Goal: Information Seeking & Learning: Learn about a topic

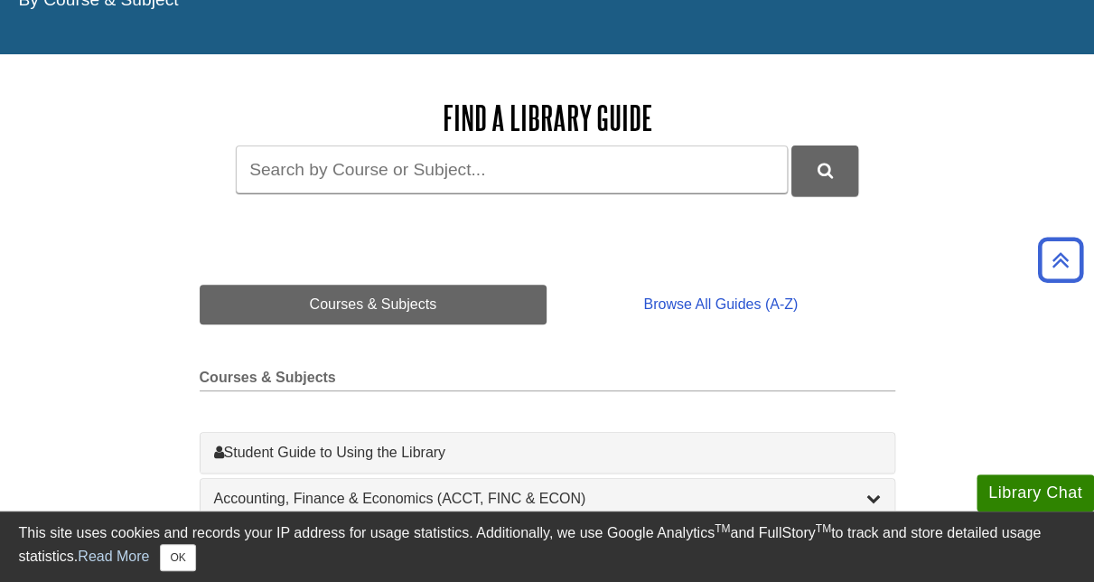
scroll to position [181, 0]
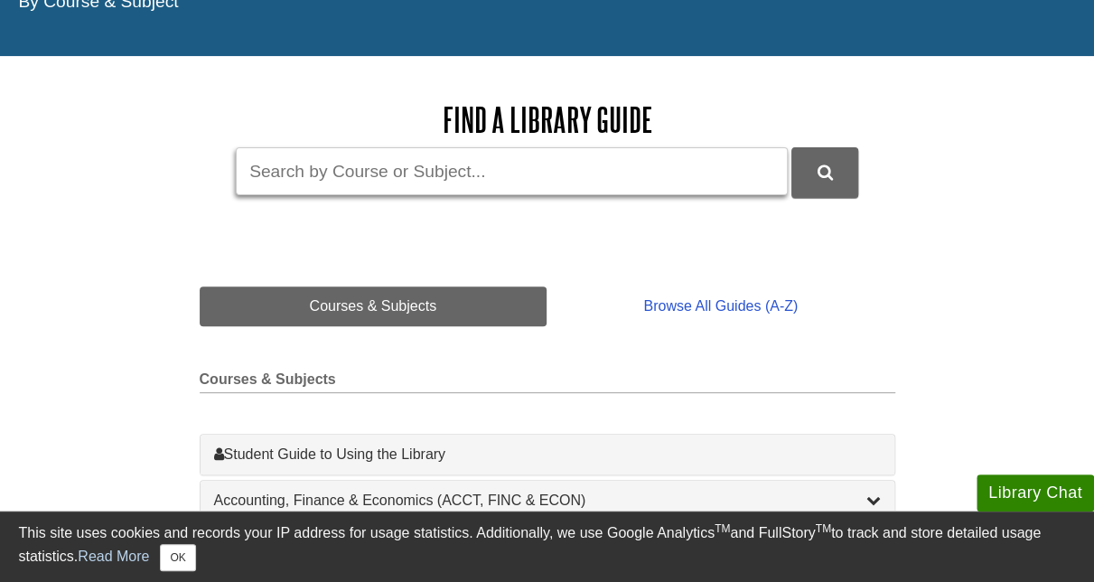
click at [334, 178] on input "Guide Search Terms" at bounding box center [512, 171] width 552 height 48
type input "BIOL 115"
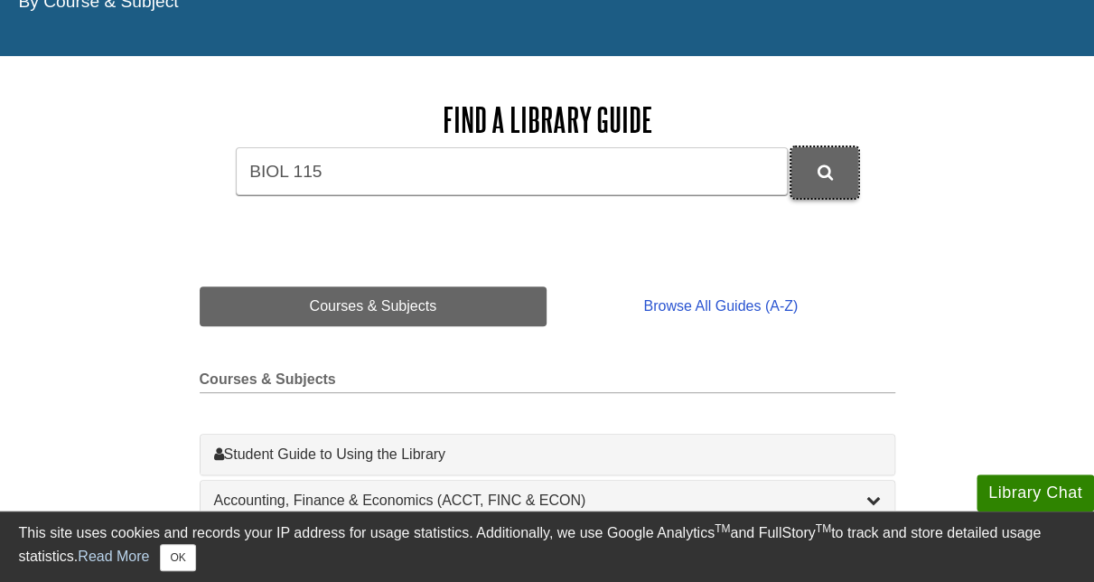
click at [833, 187] on button "DU Library Guides Search" at bounding box center [825, 172] width 67 height 50
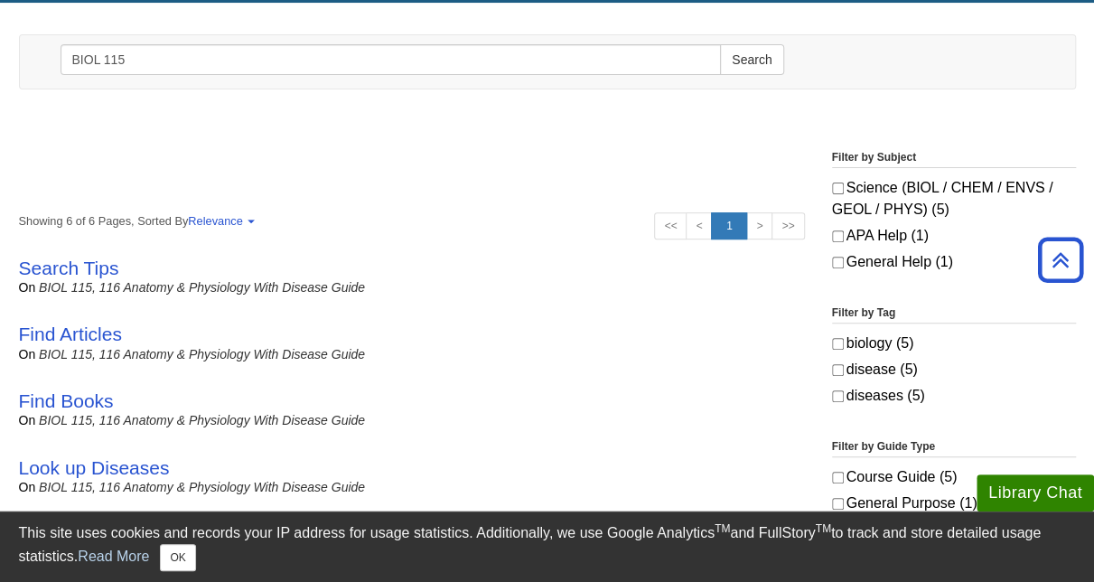
scroll to position [181, 0]
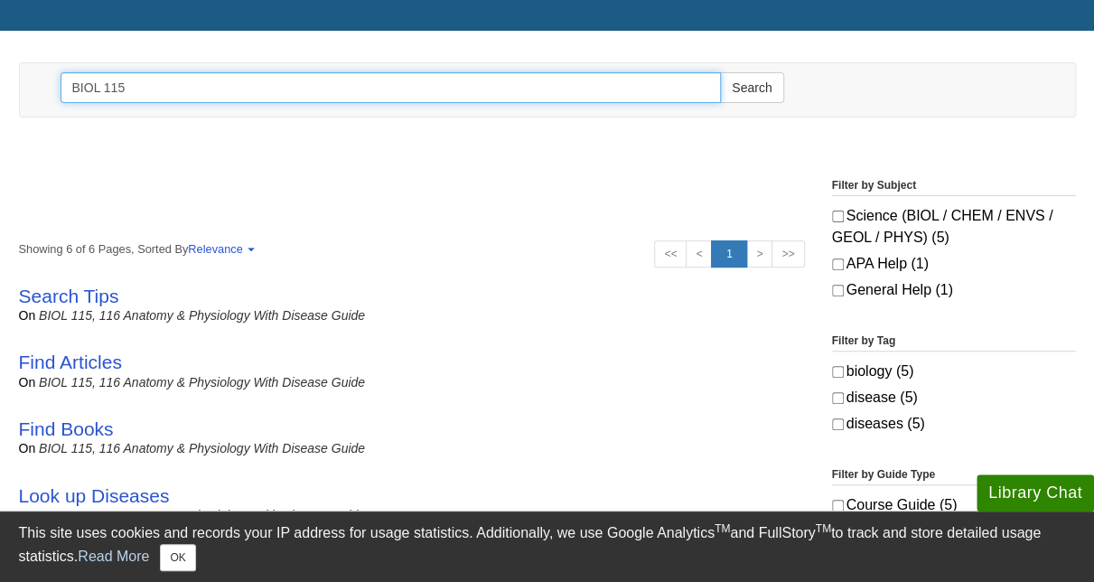
drag, startPoint x: 131, startPoint y: 86, endPoint x: 63, endPoint y: 80, distance: 68.1
click at [63, 80] on input "BIOL 115" at bounding box center [391, 87] width 661 height 31
type input "biology"
click at [720, 72] on button "Search" at bounding box center [751, 87] width 63 height 31
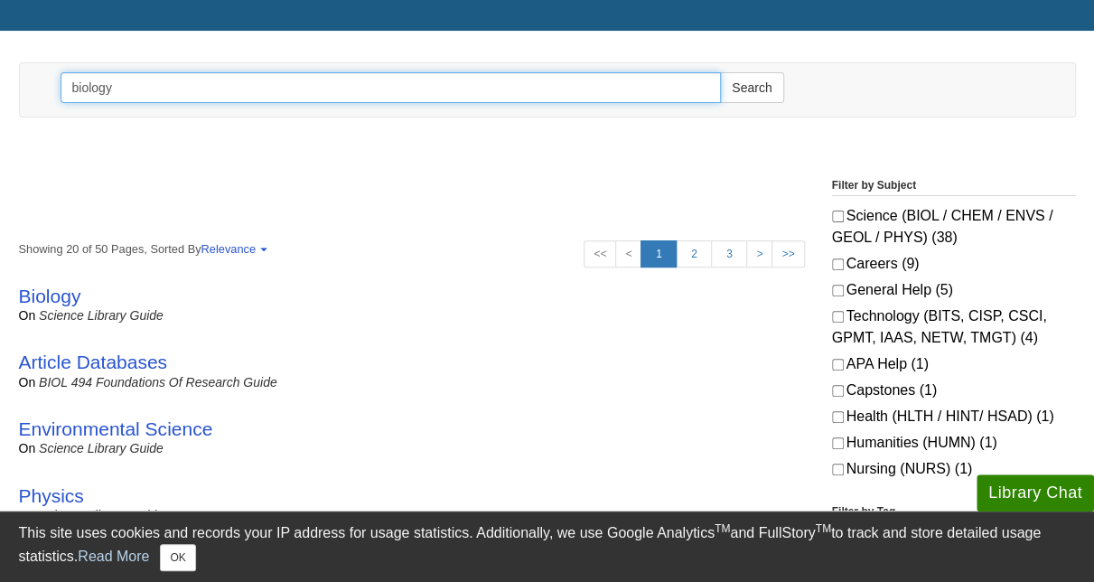
scroll to position [271, 0]
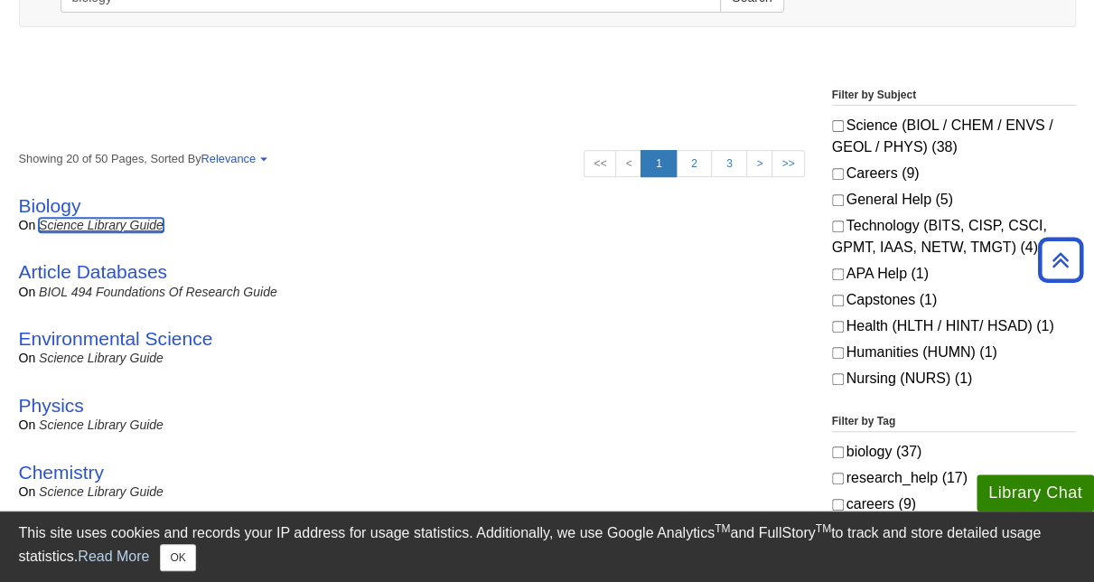
click at [72, 227] on link "Science Library Guide" at bounding box center [101, 225] width 125 height 14
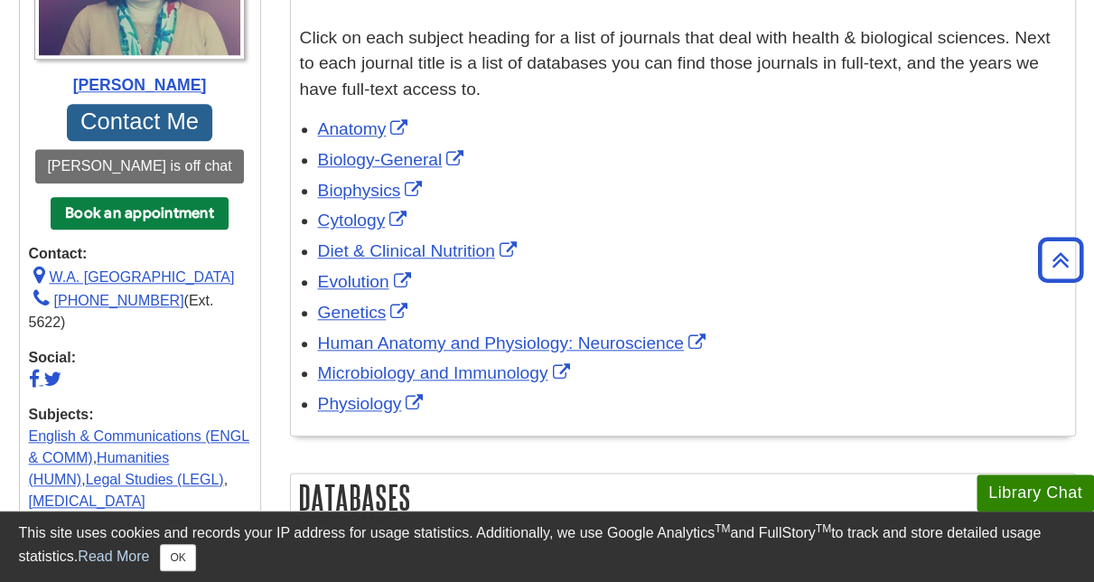
scroll to position [813, 0]
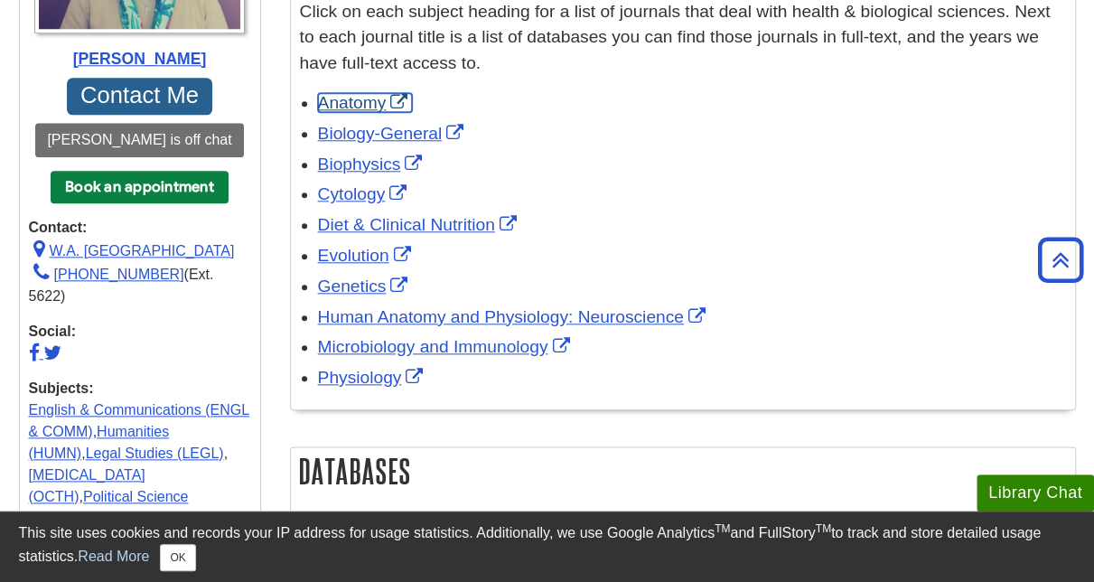
click at [351, 100] on link "Anatomy" at bounding box center [365, 102] width 95 height 19
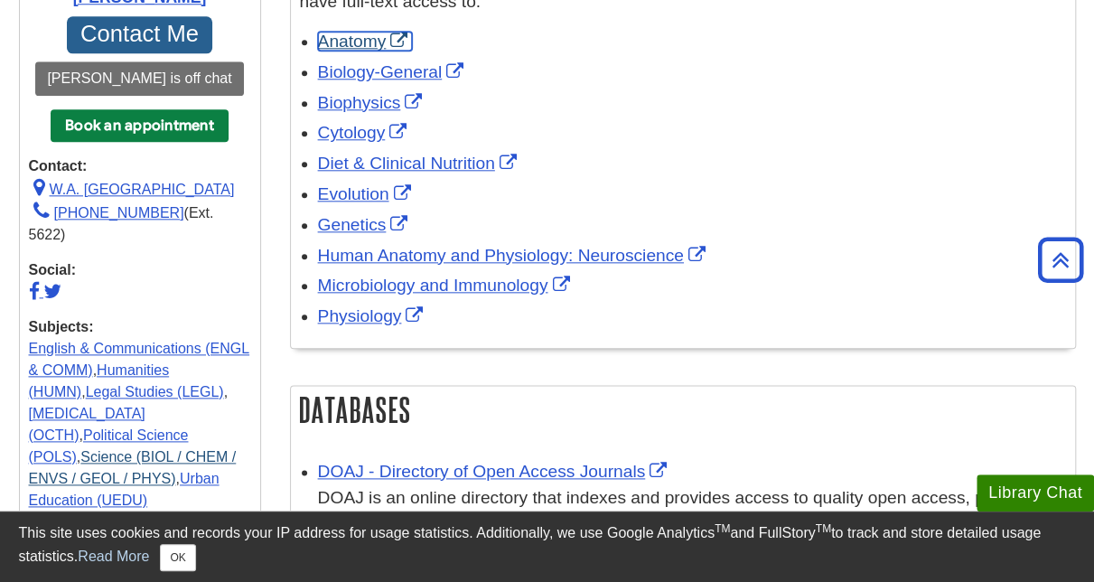
scroll to position [904, 0]
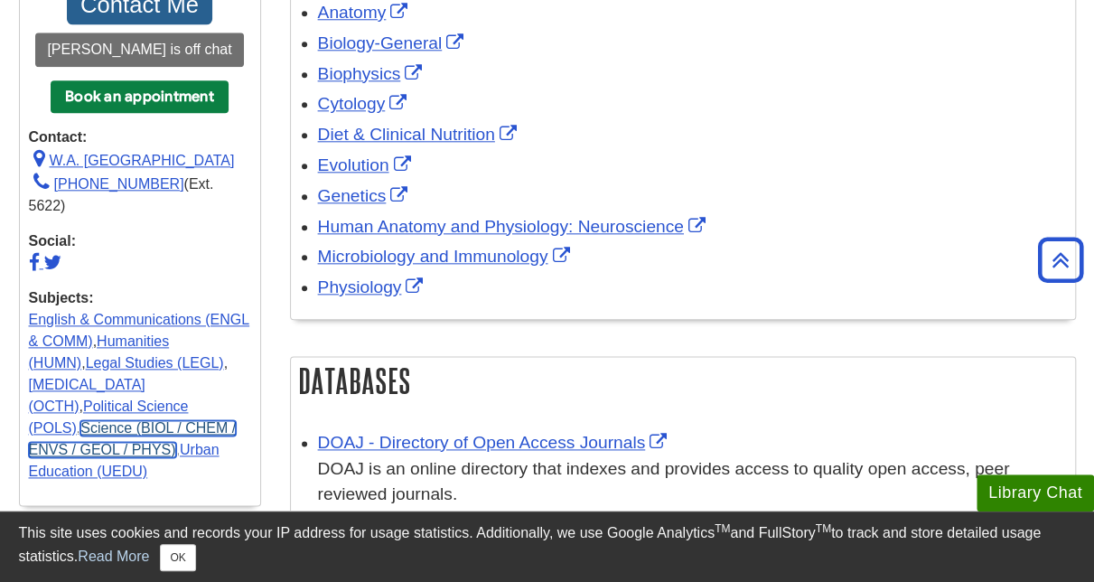
click at [55, 420] on link "Science (BIOL / CHEM / ENVS / GEOL / PHYS)" at bounding box center [133, 438] width 208 height 37
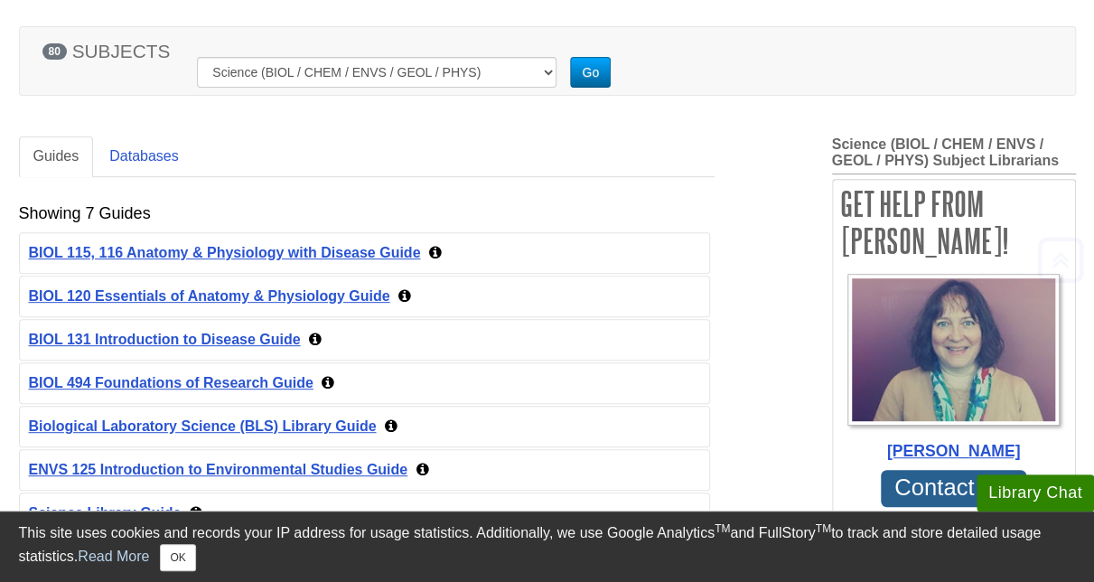
scroll to position [271, 0]
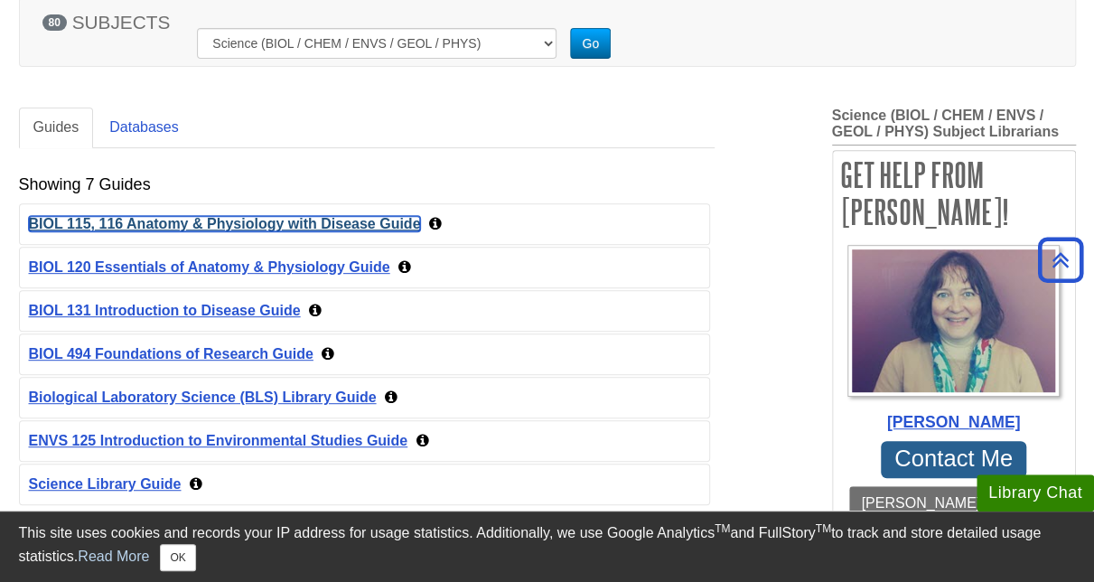
click at [242, 222] on link "BIOL 115, 116 Anatomy & Physiology with Disease Guide" at bounding box center [225, 223] width 392 height 15
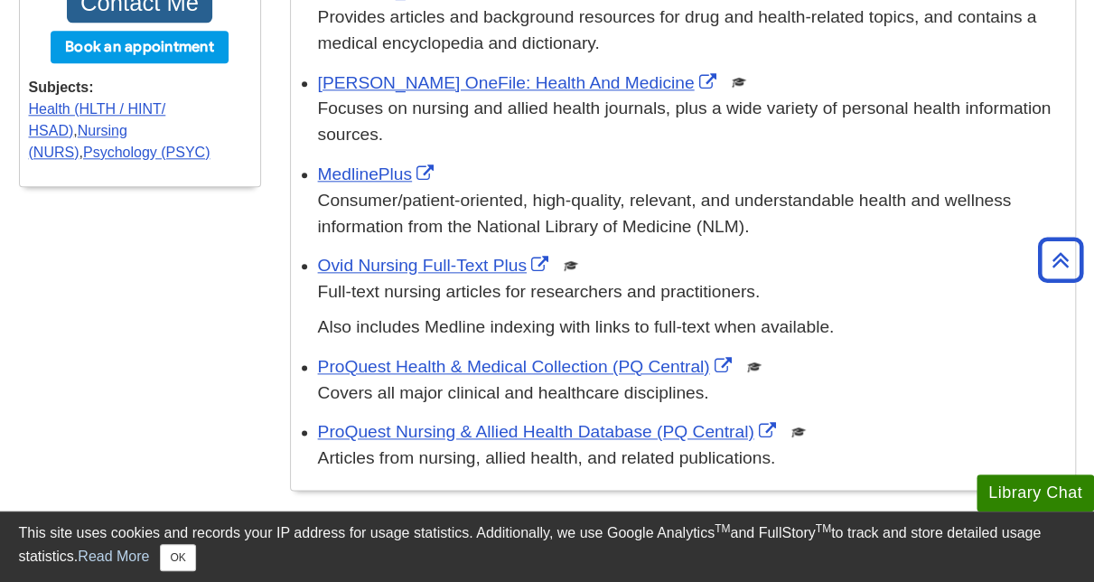
scroll to position [813, 0]
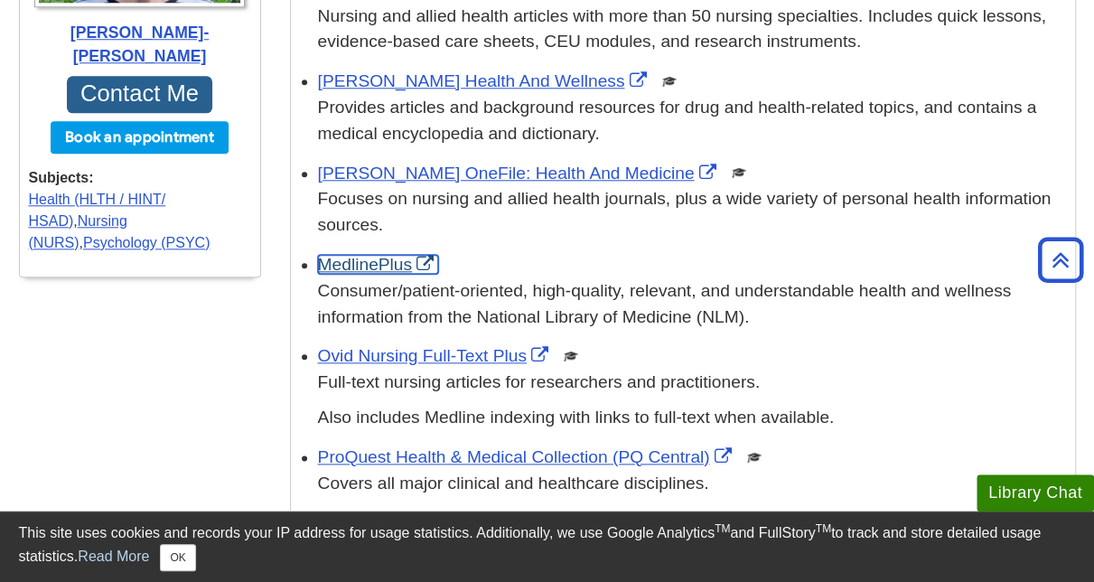
click at [376, 263] on link "MedlinePlus" at bounding box center [378, 264] width 121 height 19
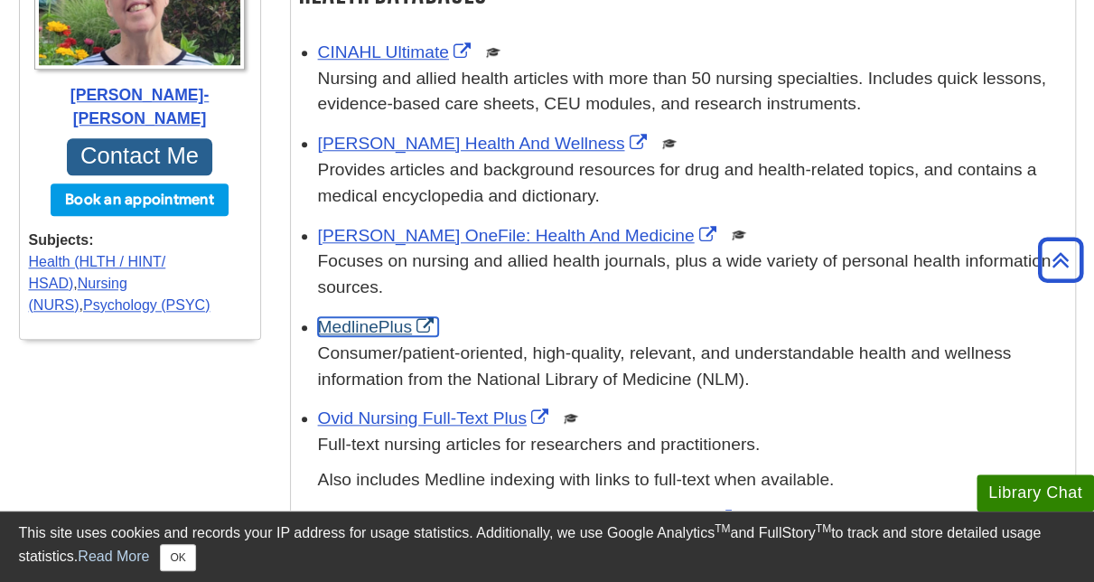
scroll to position [723, 0]
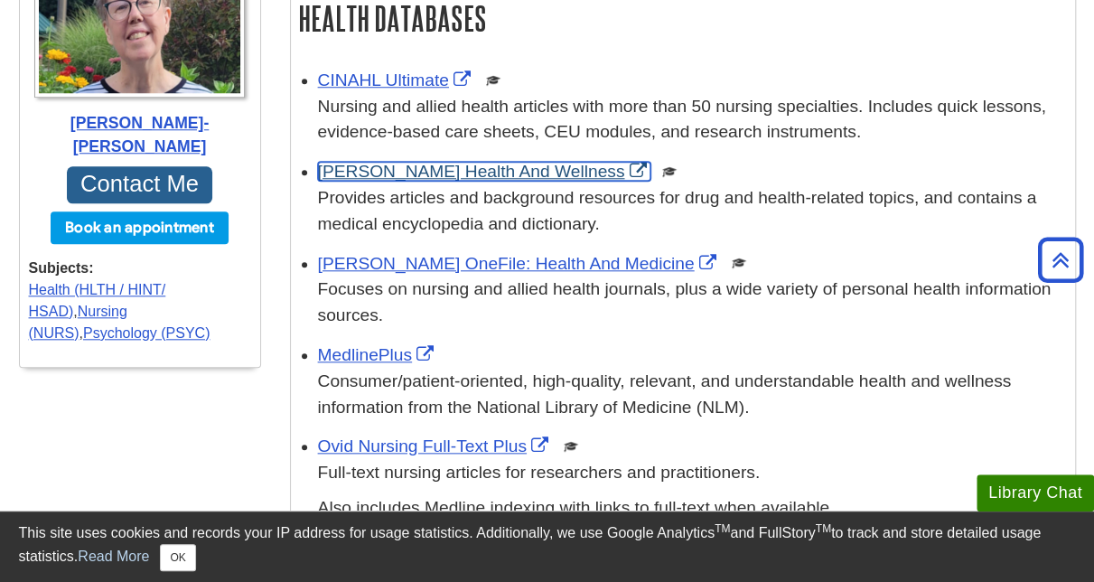
click at [439, 169] on link "[PERSON_NAME] Health And Wellness" at bounding box center [484, 171] width 333 height 19
